Goal: Find contact information: Obtain details needed to contact an individual or organization

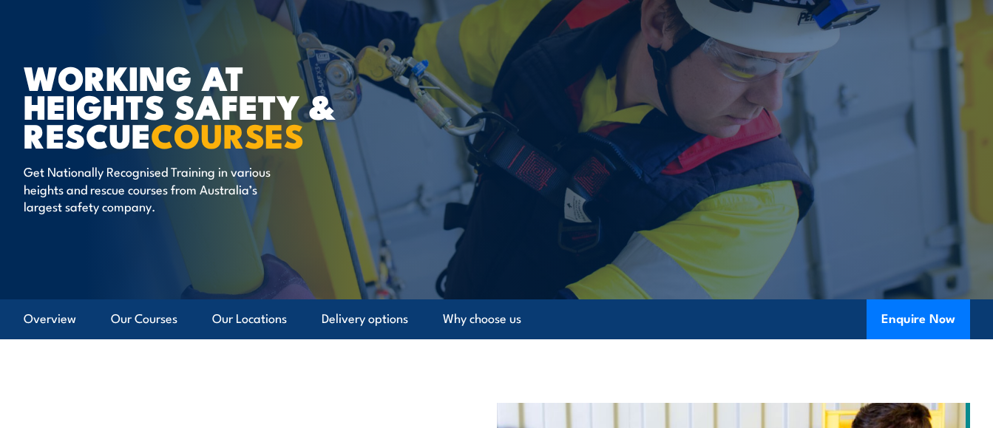
scroll to position [98, 0]
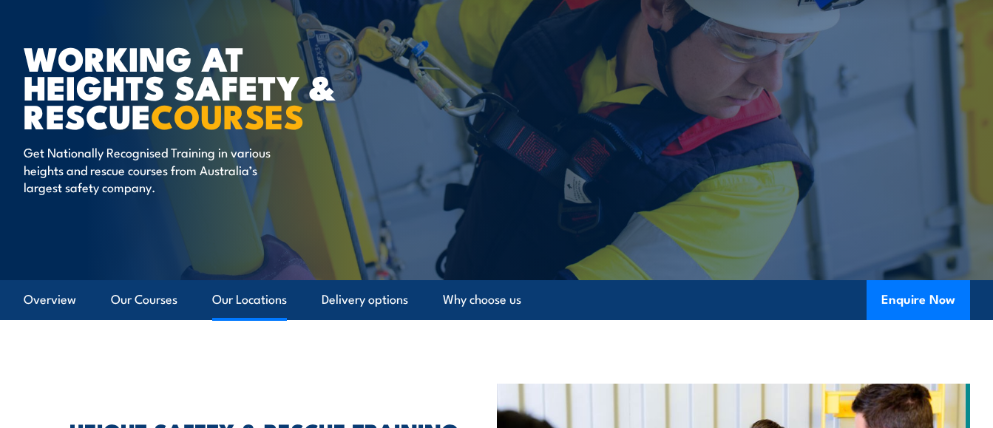
click at [257, 297] on link "Our Locations" at bounding box center [249, 299] width 75 height 39
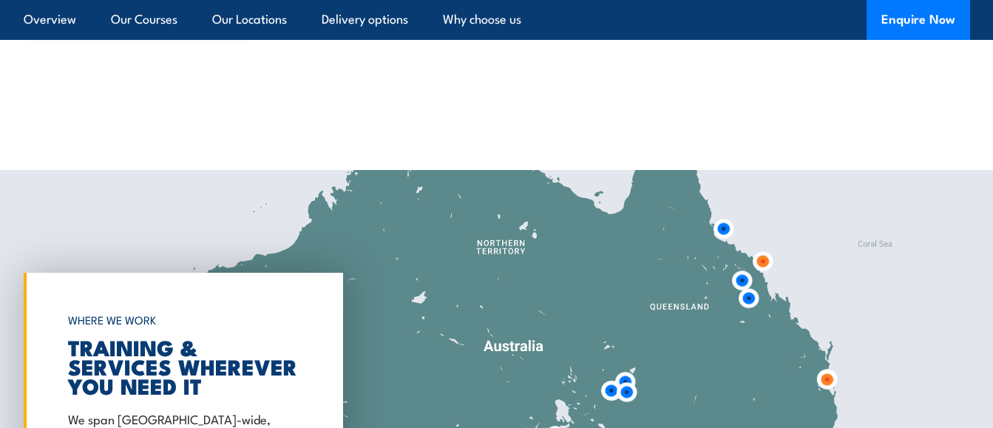
scroll to position [2339, 0]
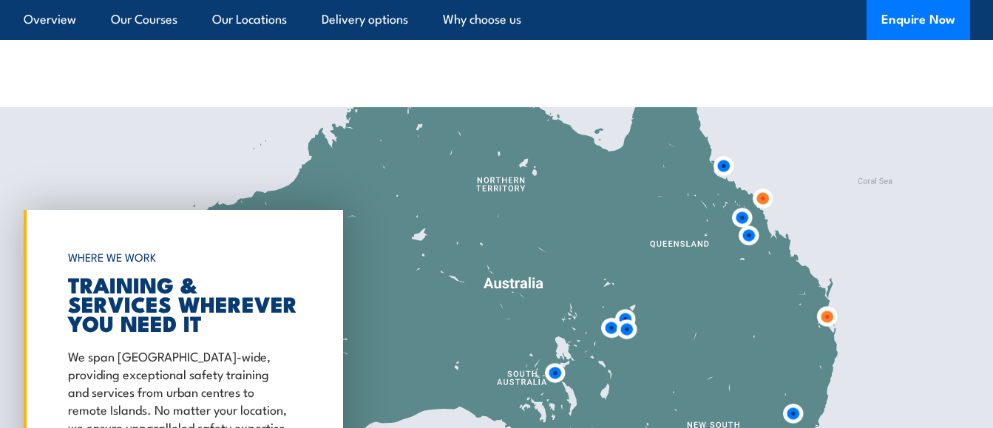
click at [724, 152] on img at bounding box center [723, 165] width 27 height 27
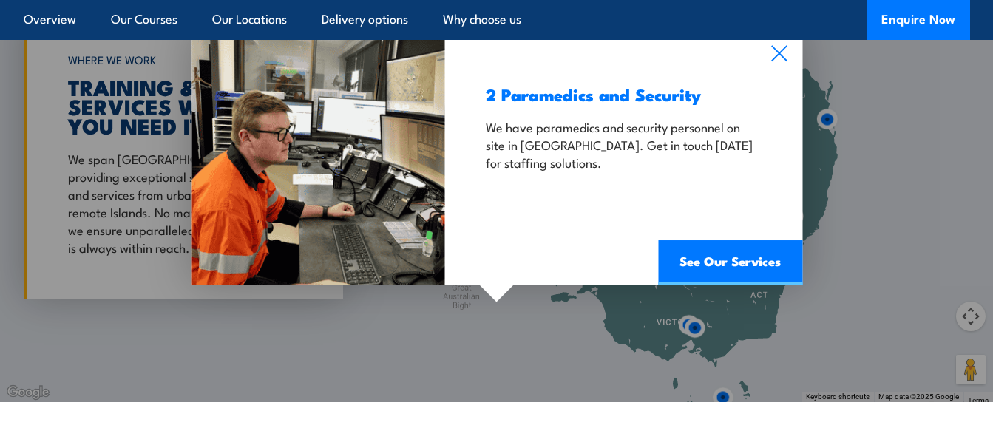
scroll to position [2437, 0]
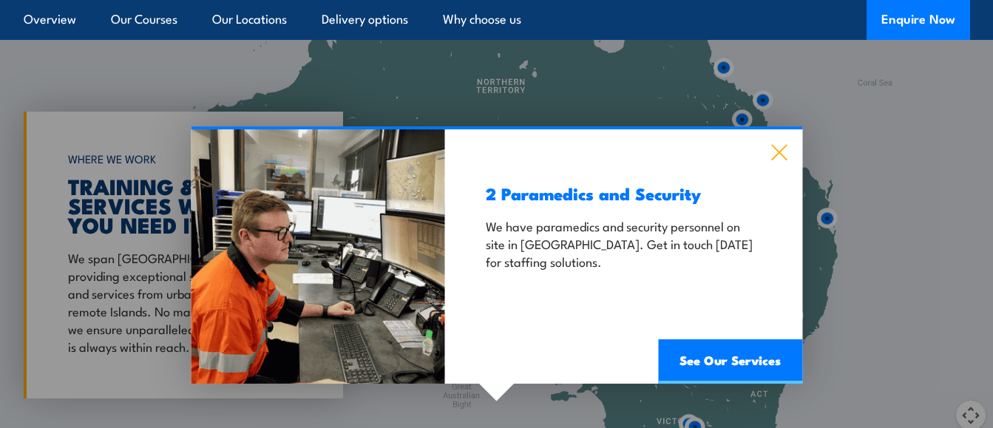
click at [779, 144] on icon at bounding box center [779, 152] width 17 height 16
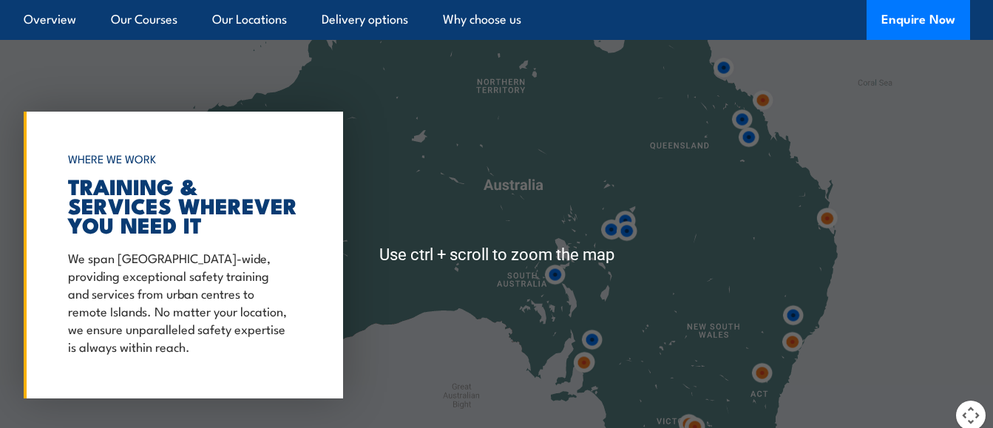
scroll to position [2339, 0]
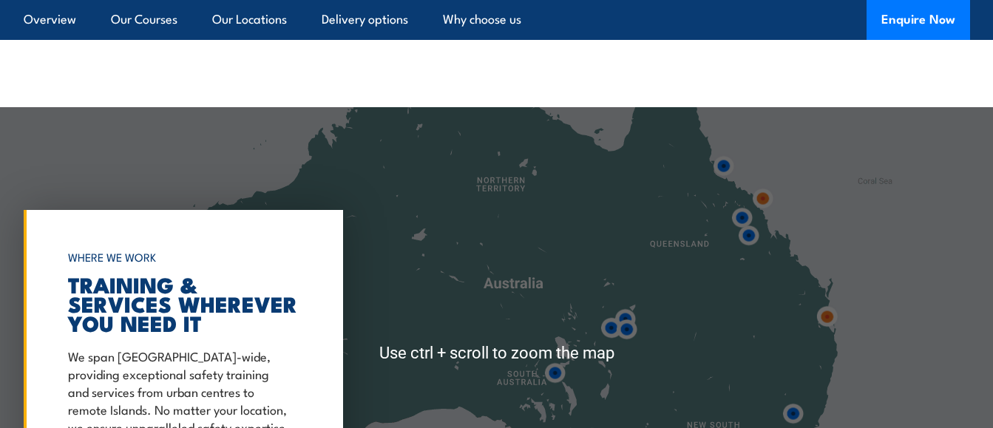
click at [853, 185] on div at bounding box center [496, 353] width 993 height 493
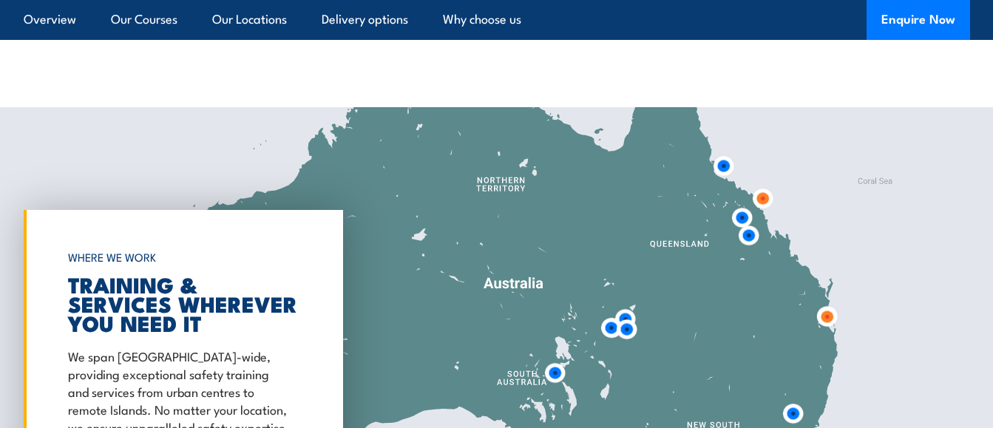
click at [762, 185] on img at bounding box center [762, 198] width 27 height 27
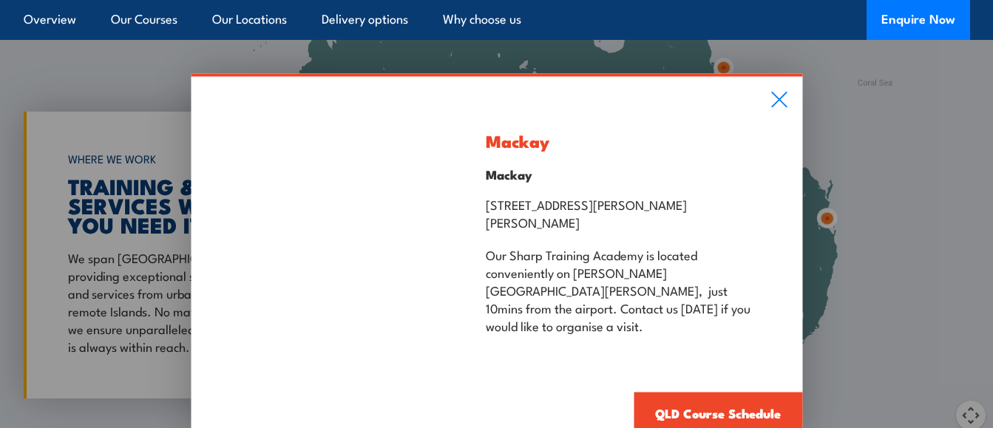
scroll to position [2536, 0]
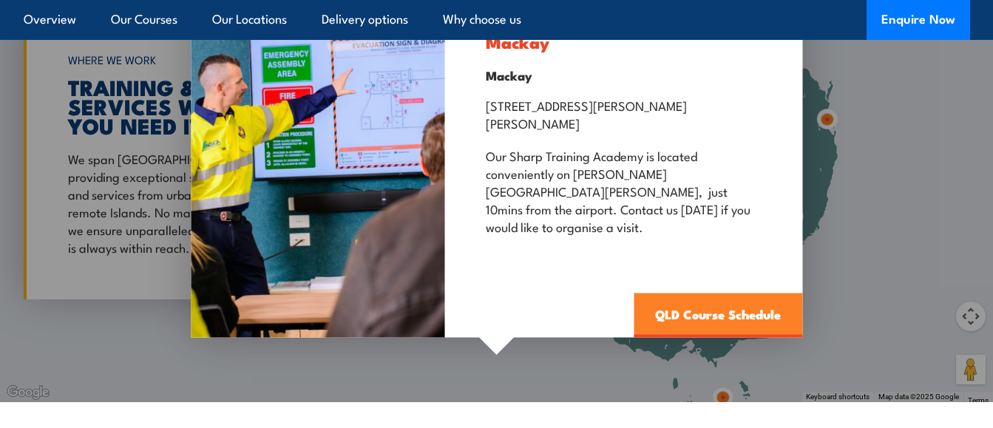
click at [701, 294] on link "QLD Course Schedule" at bounding box center [718, 316] width 169 height 44
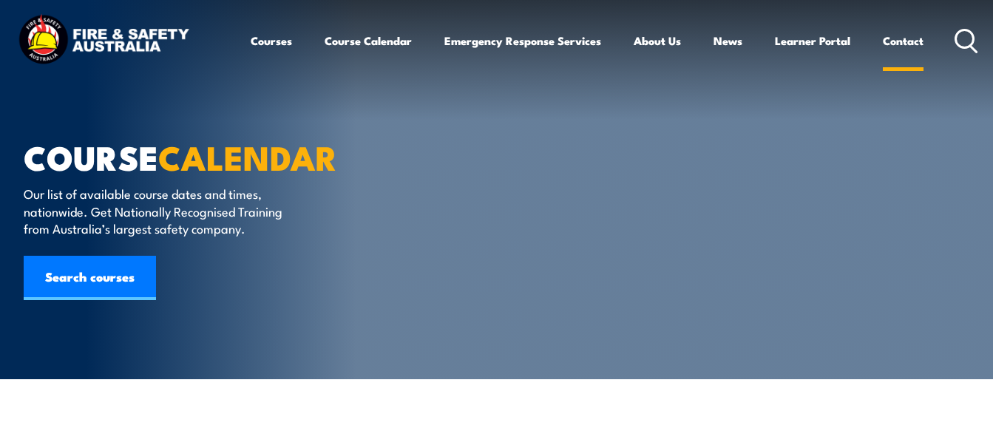
click at [899, 35] on link "Contact" at bounding box center [903, 41] width 41 height 36
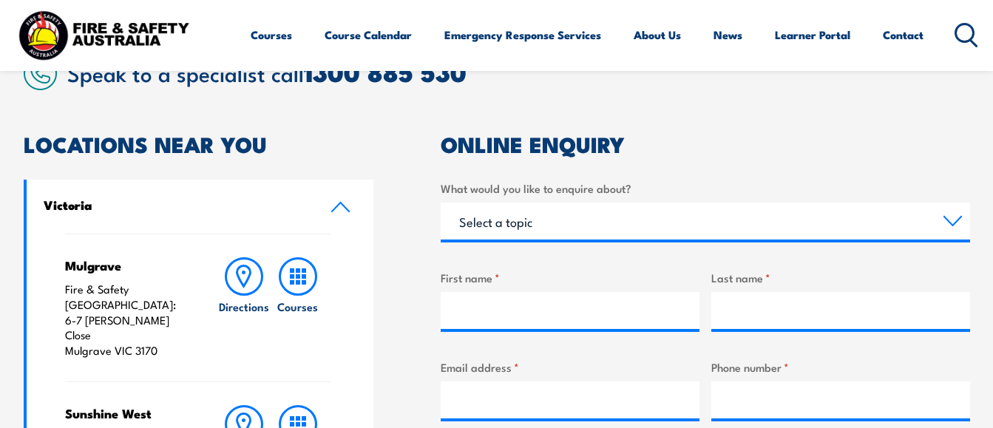
scroll to position [394, 0]
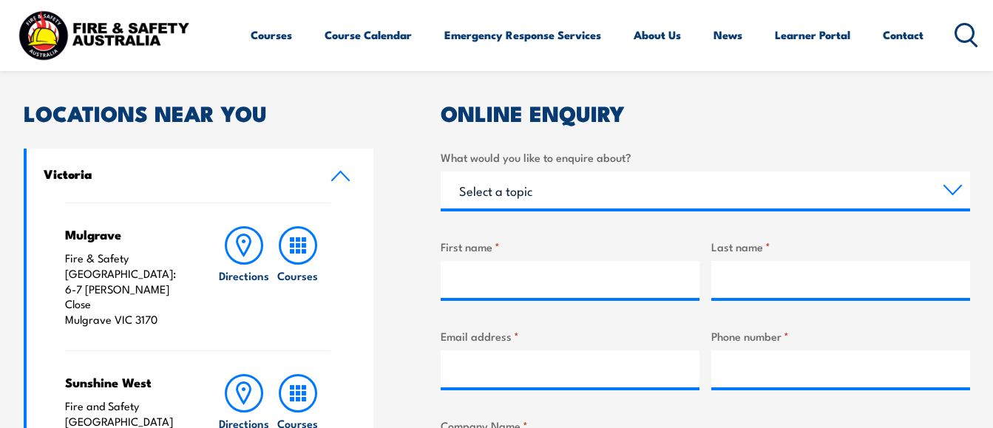
click at [339, 169] on link "Victoria" at bounding box center [201, 176] width 348 height 54
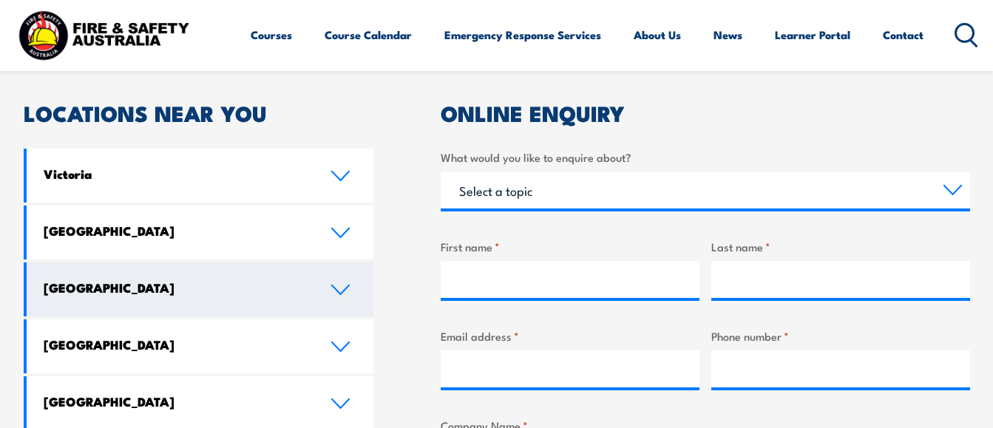
click at [122, 285] on h4 "[GEOGRAPHIC_DATA]" at bounding box center [176, 288] width 265 height 16
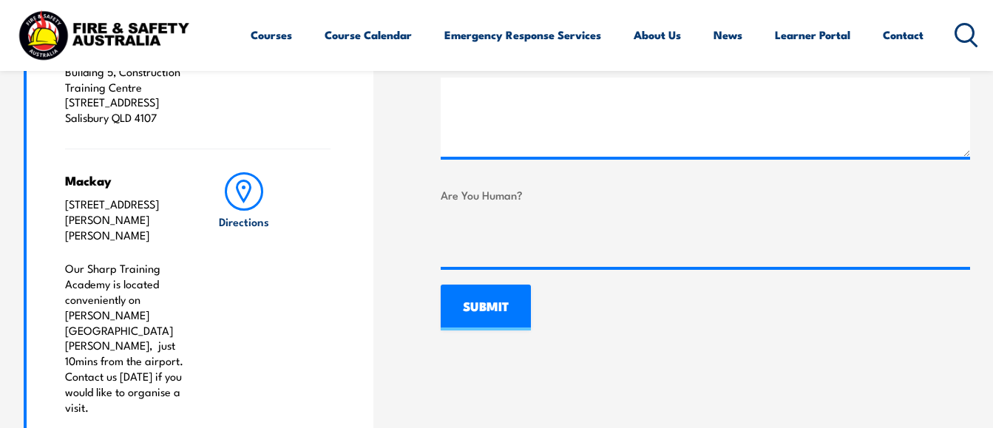
scroll to position [986, 0]
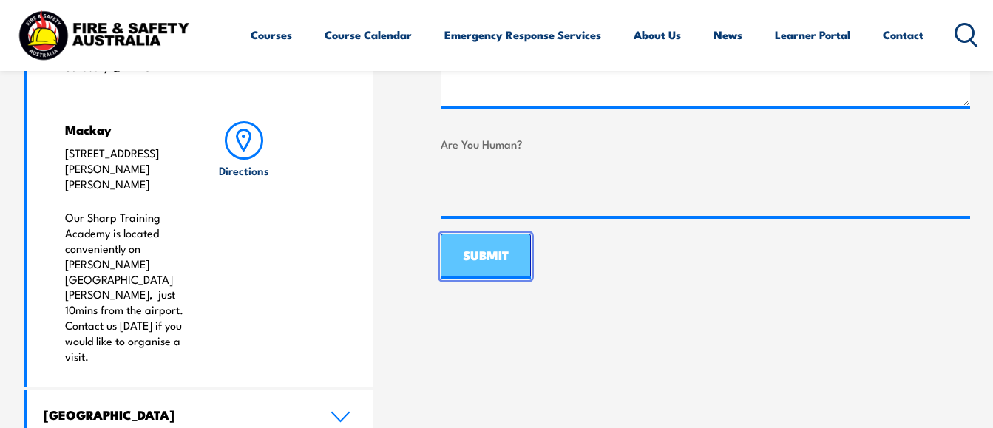
click at [479, 250] on input "SUBMIT" at bounding box center [486, 257] width 90 height 46
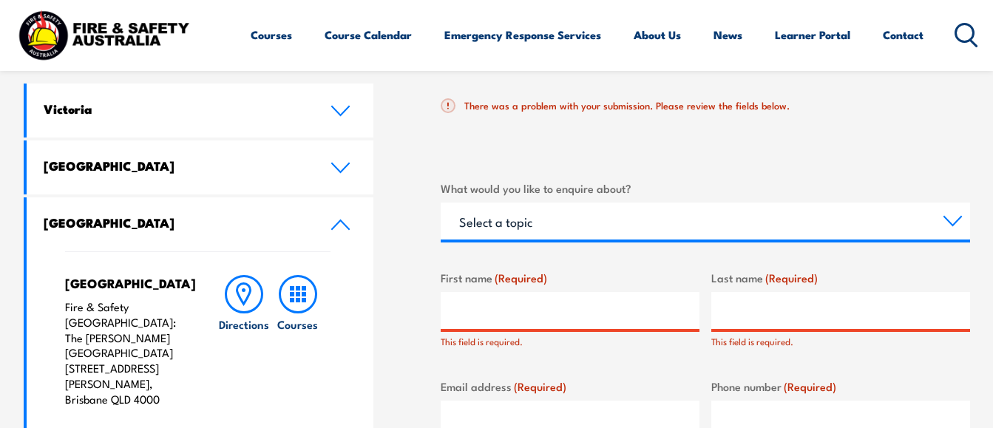
scroll to position [463, 0]
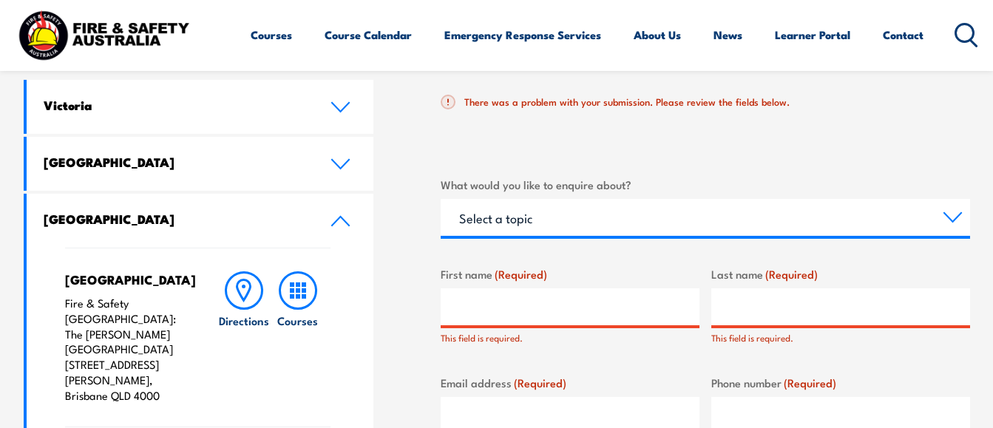
click at [335, 217] on icon at bounding box center [341, 221] width 20 height 12
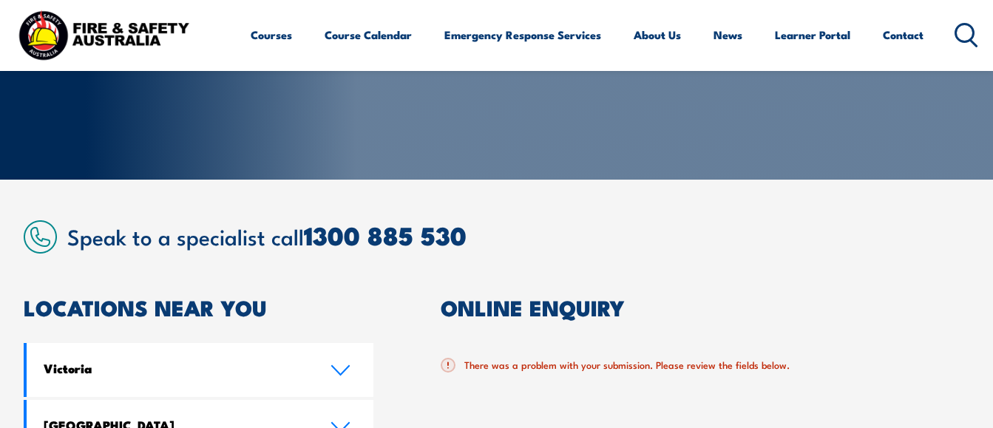
scroll to position [0, 0]
